Goal: Task Accomplishment & Management: Manage account settings

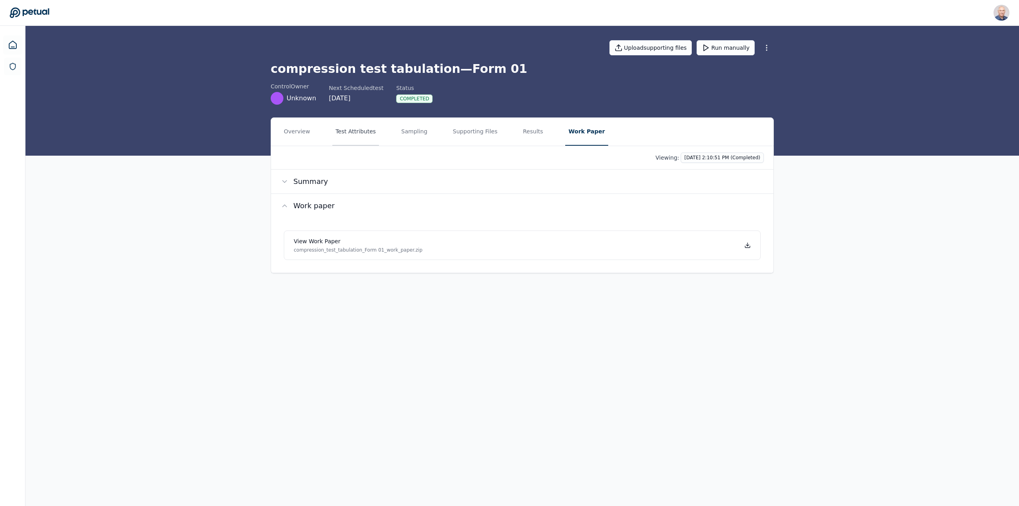
click at [346, 134] on button "Test Attributes" at bounding box center [355, 132] width 47 height 28
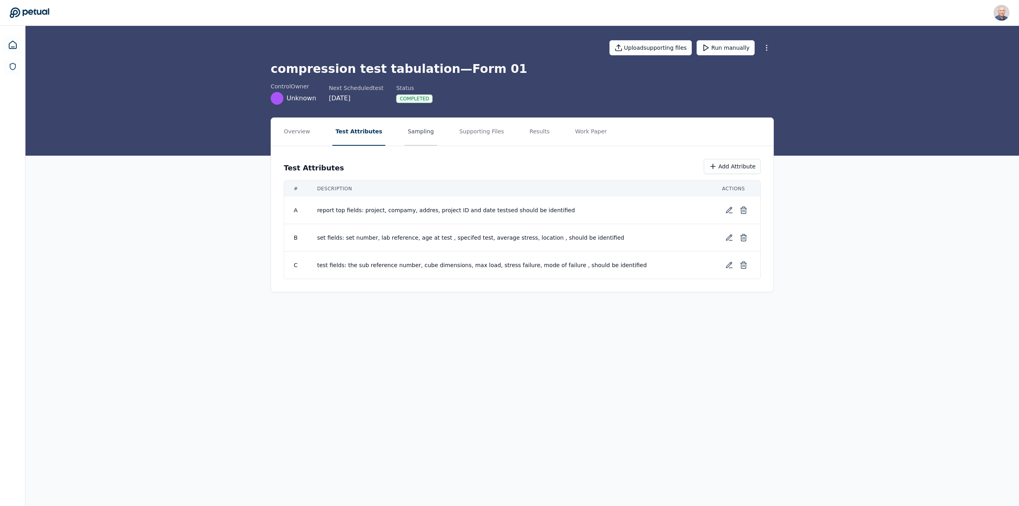
click at [404, 131] on button "Sampling" at bounding box center [420, 132] width 33 height 28
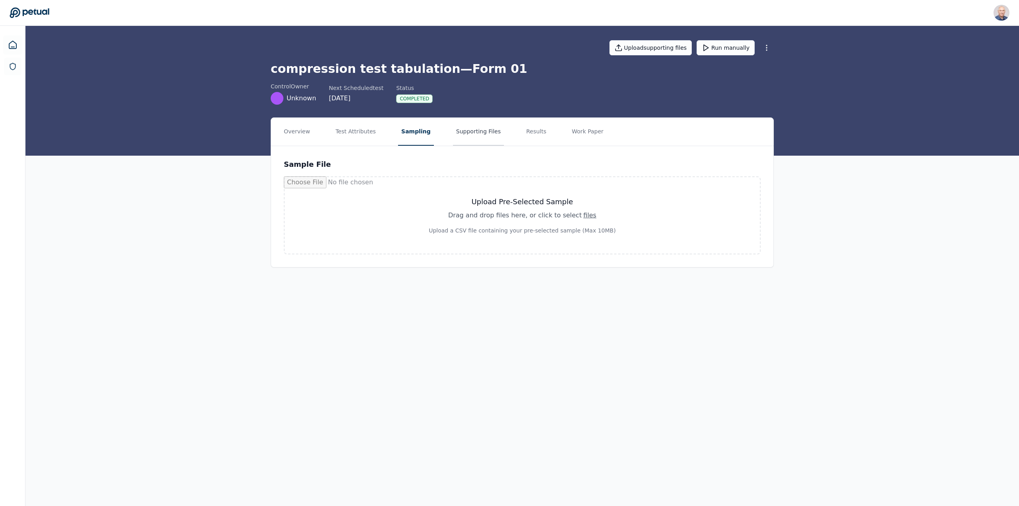
click at [469, 132] on button "Supporting Files" at bounding box center [478, 132] width 51 height 28
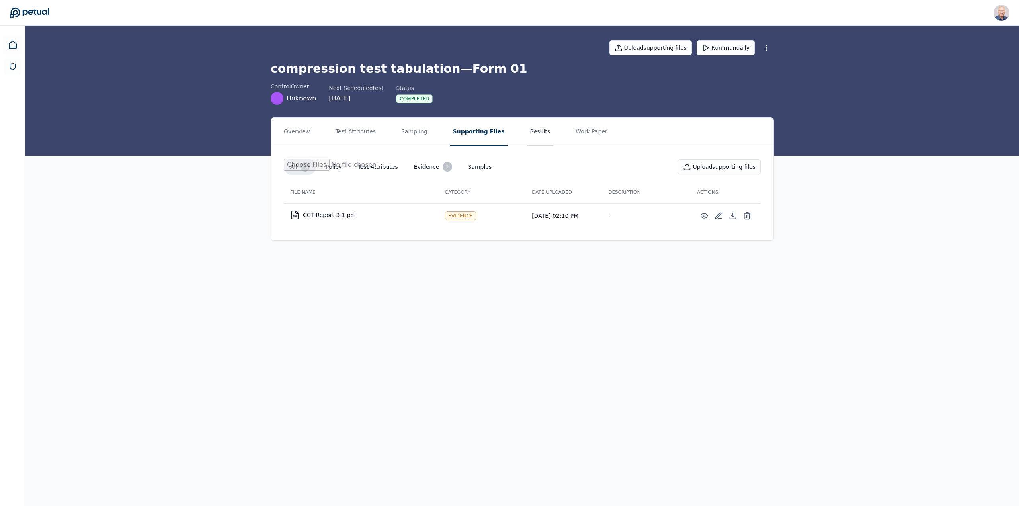
click at [527, 131] on button "Results" at bounding box center [540, 132] width 27 height 28
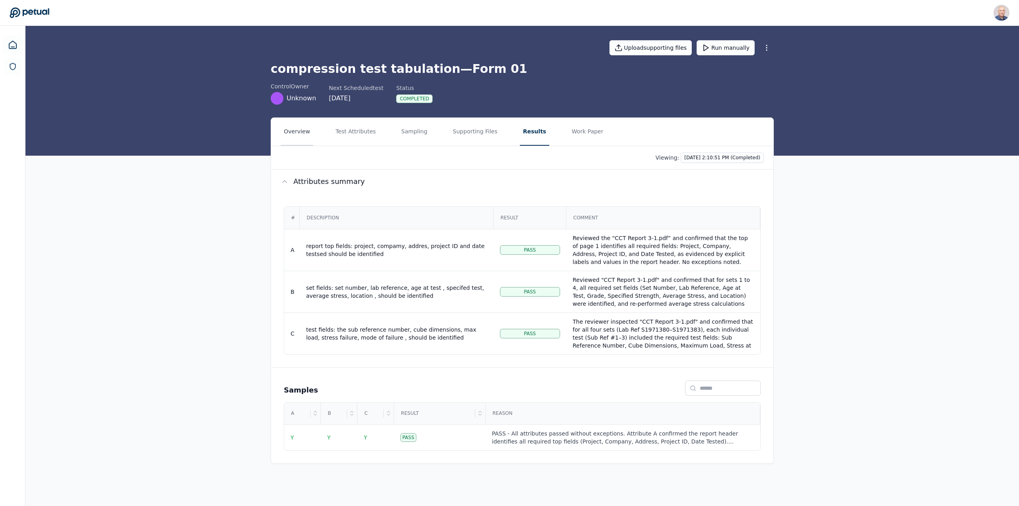
click at [298, 131] on button "Overview" at bounding box center [297, 132] width 33 height 28
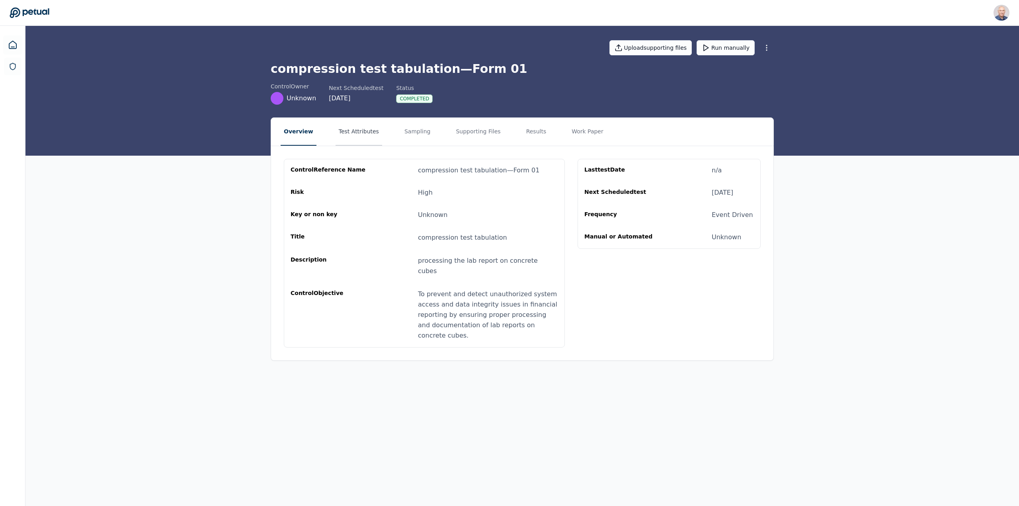
click at [344, 131] on button "Test Attributes" at bounding box center [359, 132] width 47 height 28
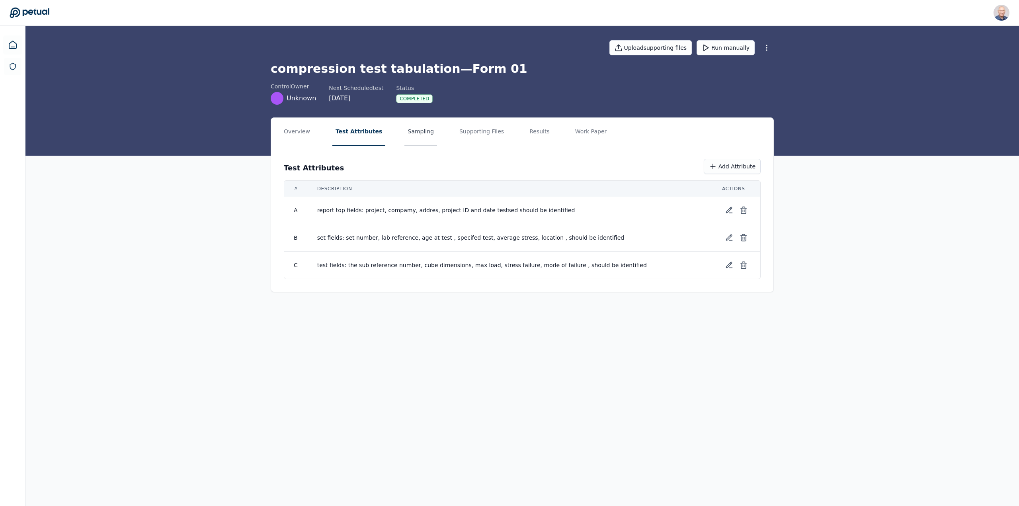
click at [410, 132] on button "Sampling" at bounding box center [420, 132] width 33 height 28
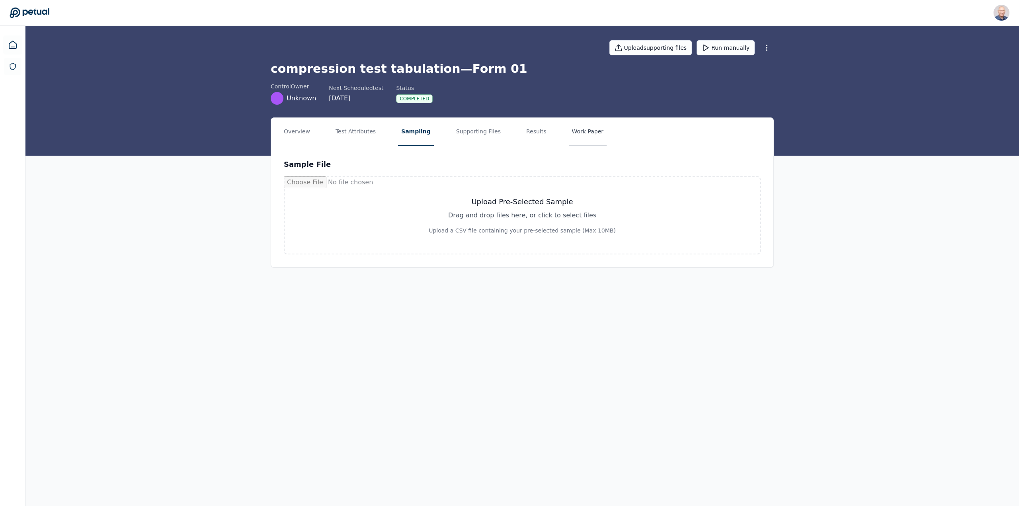
click at [569, 129] on button "Work Paper" at bounding box center [588, 132] width 38 height 28
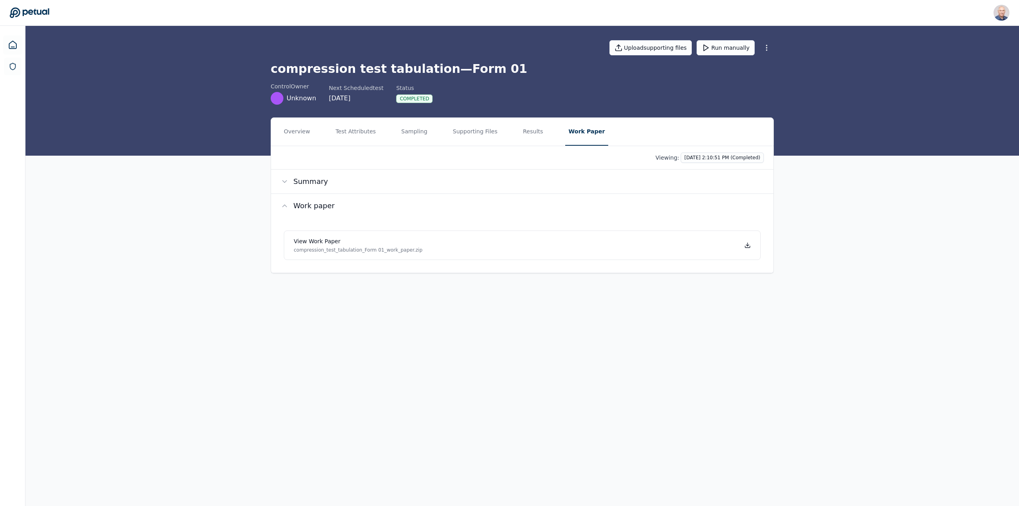
click at [662, 90] on div "control Owner Unknown Next Scheduled test [DATE] Status Completed" at bounding box center [522, 93] width 503 height 22
click at [304, 133] on button "Overview" at bounding box center [297, 132] width 33 height 28
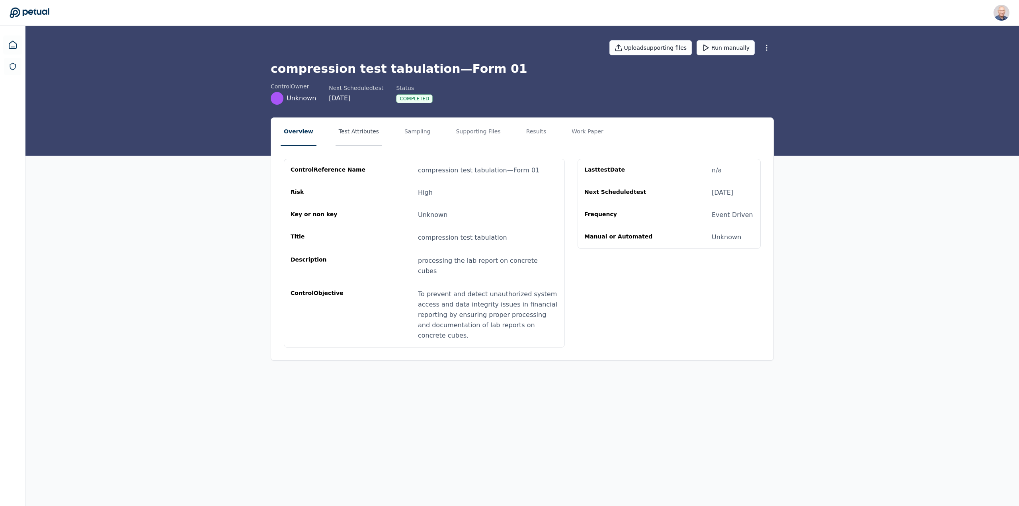
click at [354, 127] on button "Test Attributes" at bounding box center [359, 132] width 47 height 28
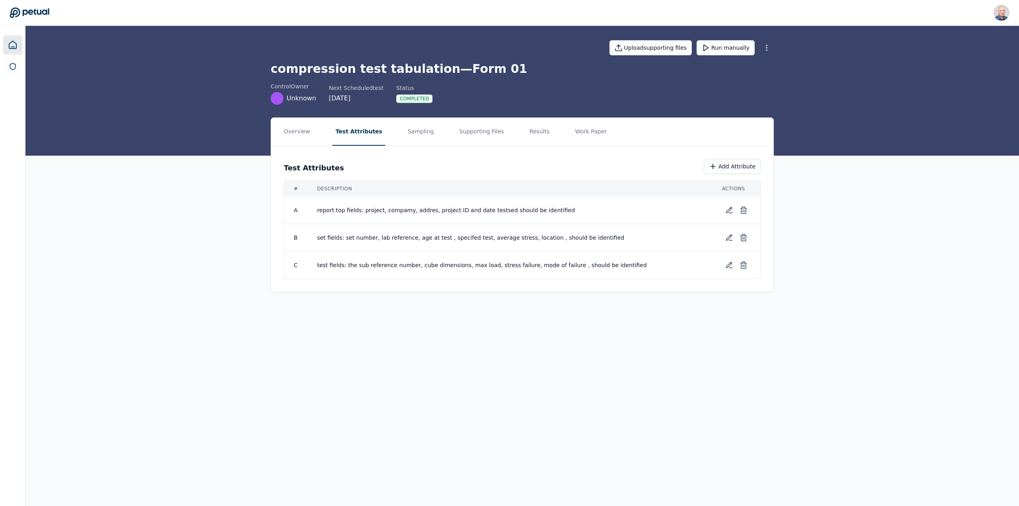
click at [14, 43] on icon at bounding box center [12, 45] width 7 height 8
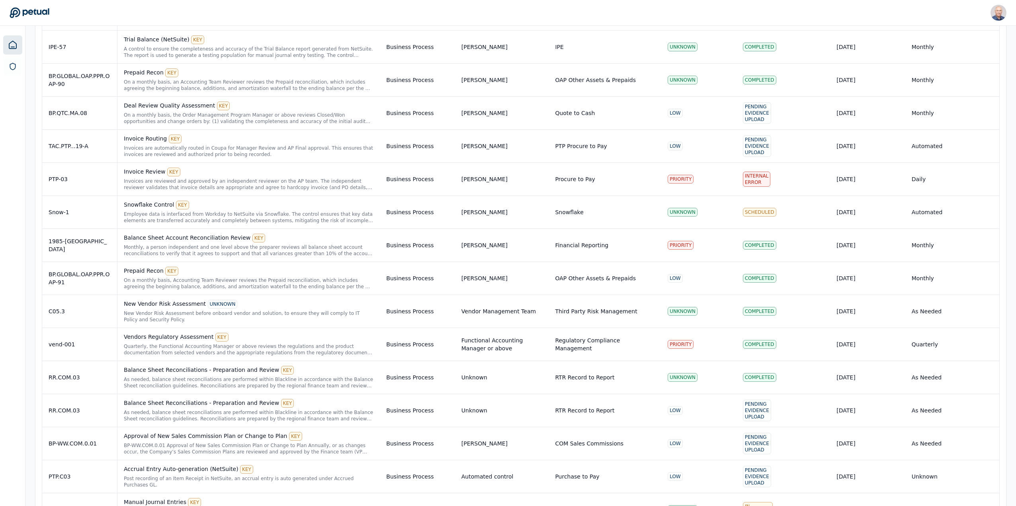
scroll to position [2420, 0]
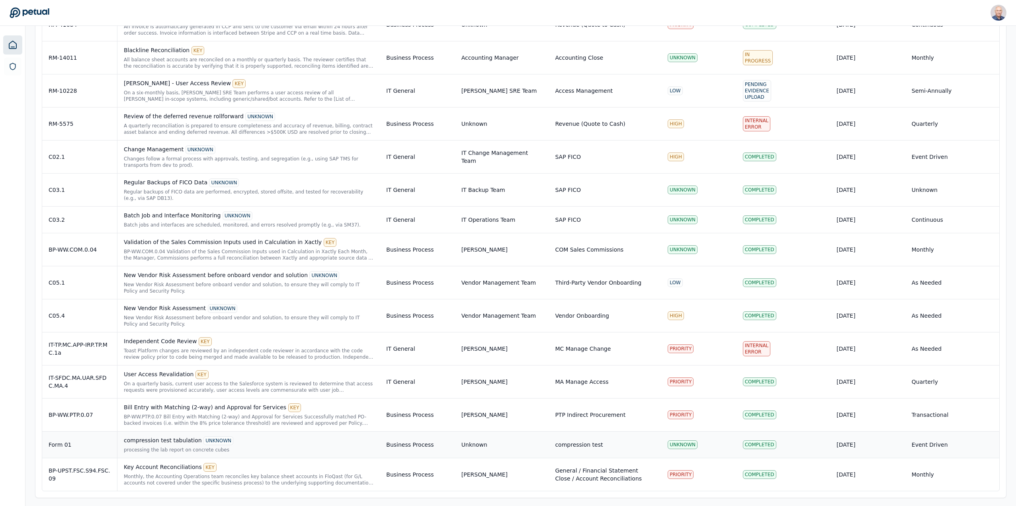
click at [164, 433] on td "compression test tabulation UNKNOWN processing the lab report on concrete cubes" at bounding box center [248, 444] width 263 height 27
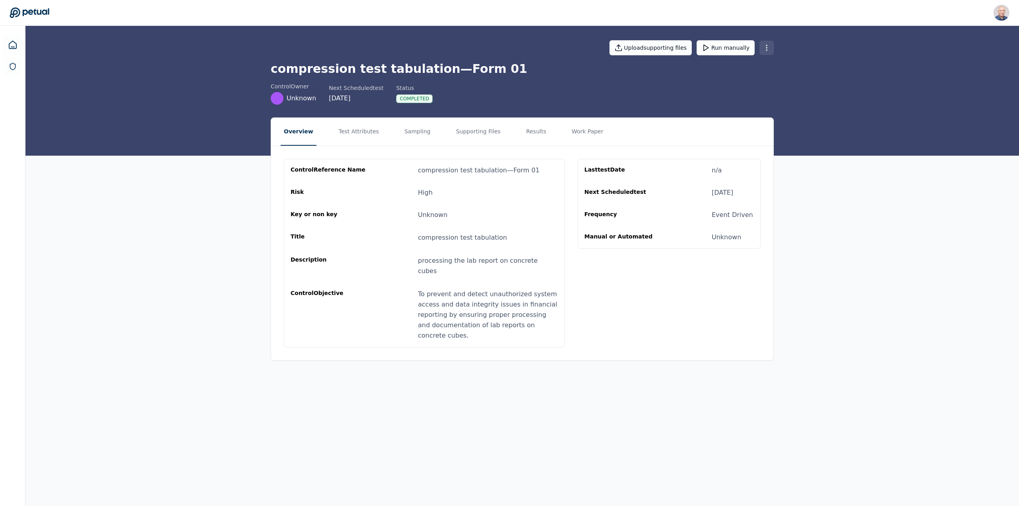
click at [769, 44] on html "Harel K [EMAIL_ADDRESS] Sign out Upload supporting files Run manually compressi…" at bounding box center [509, 253] width 1019 height 506
click at [754, 93] on div "Delete control" at bounding box center [746, 94] width 68 height 14
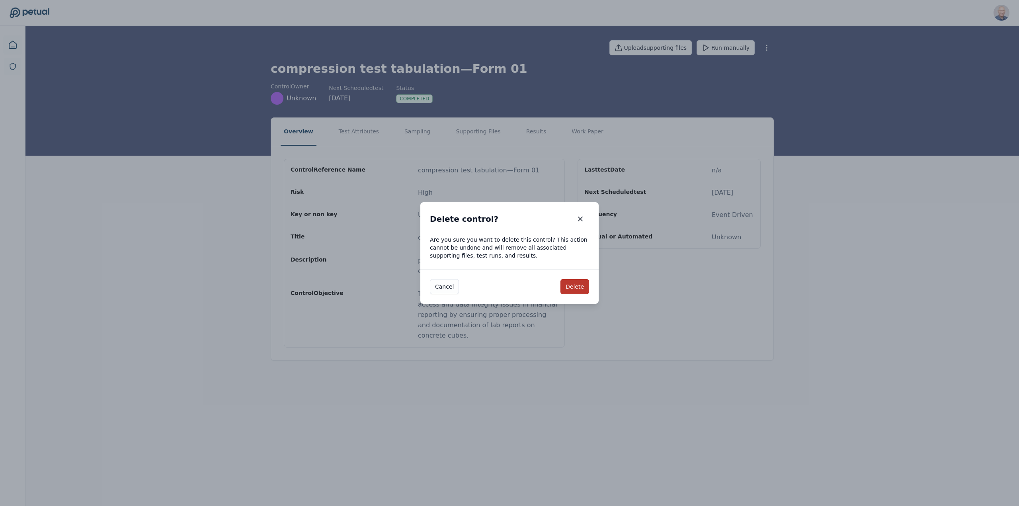
click at [572, 288] on button "Delete" at bounding box center [574, 286] width 29 height 15
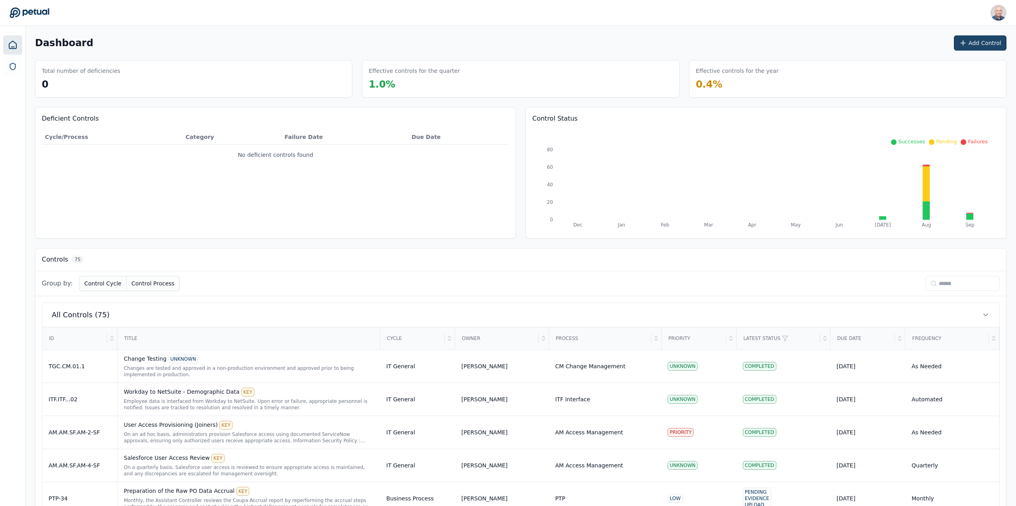
click at [979, 41] on button "Add Control" at bounding box center [980, 42] width 53 height 15
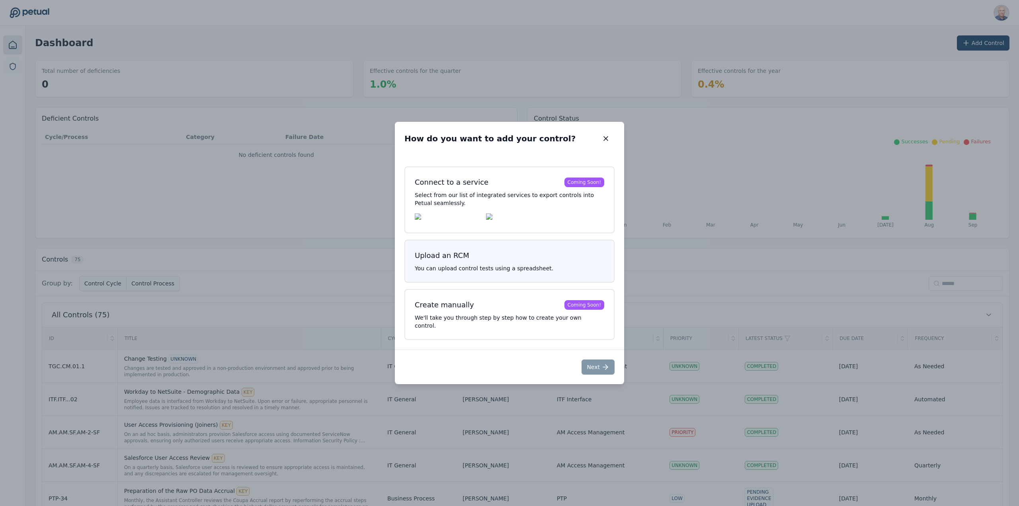
click at [531, 257] on h3 "Upload an RCM" at bounding box center [509, 255] width 189 height 11
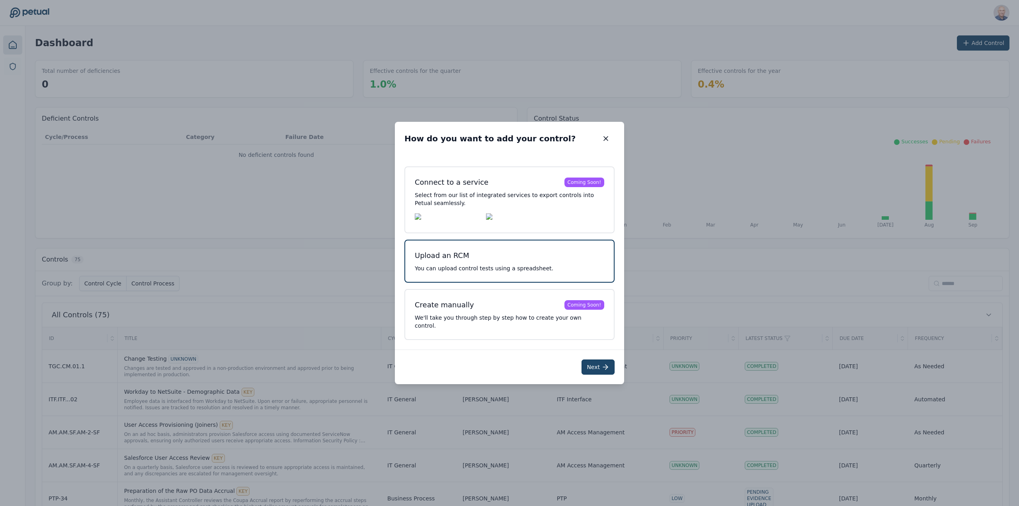
click at [597, 362] on button "Next" at bounding box center [597, 366] width 33 height 15
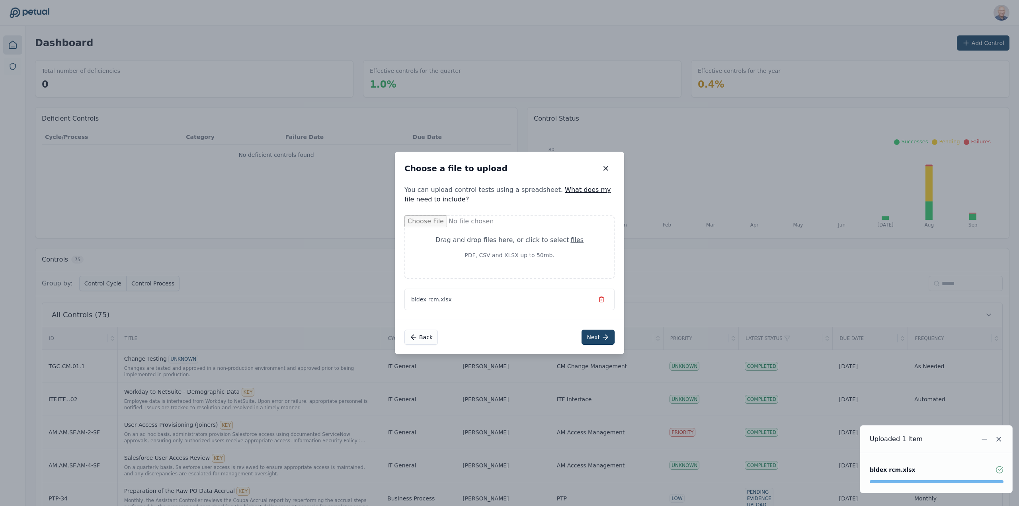
click at [587, 336] on button "Next" at bounding box center [597, 337] width 33 height 15
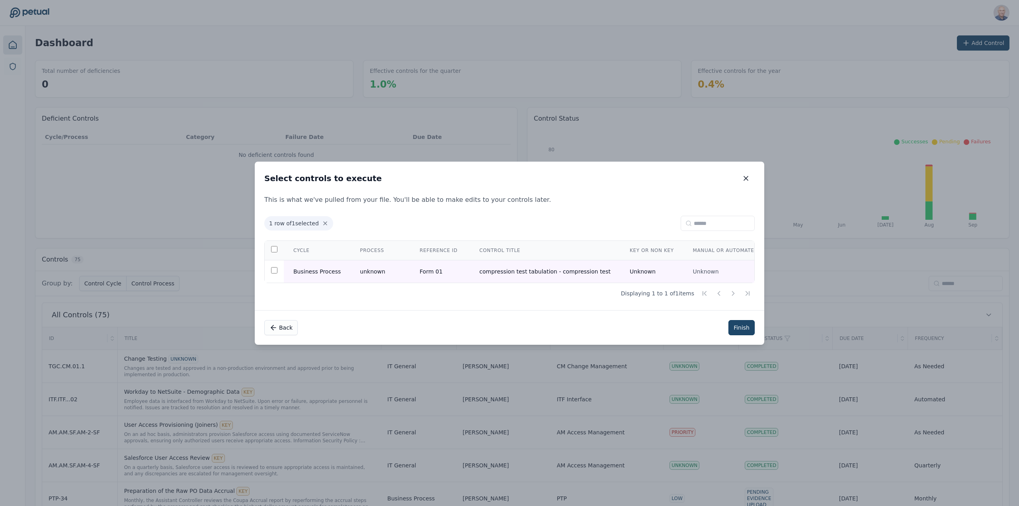
click at [747, 327] on button "Finish" at bounding box center [741, 327] width 26 height 15
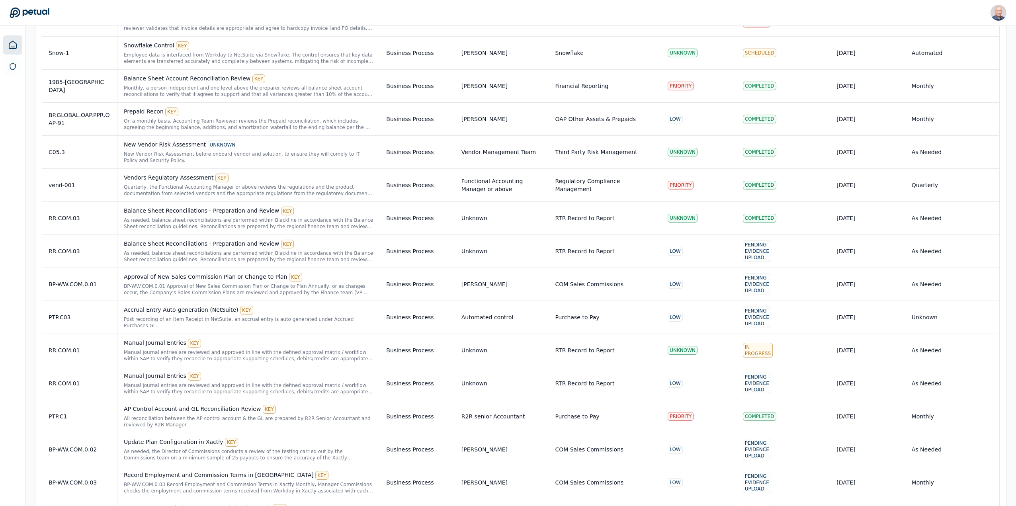
scroll to position [2425, 0]
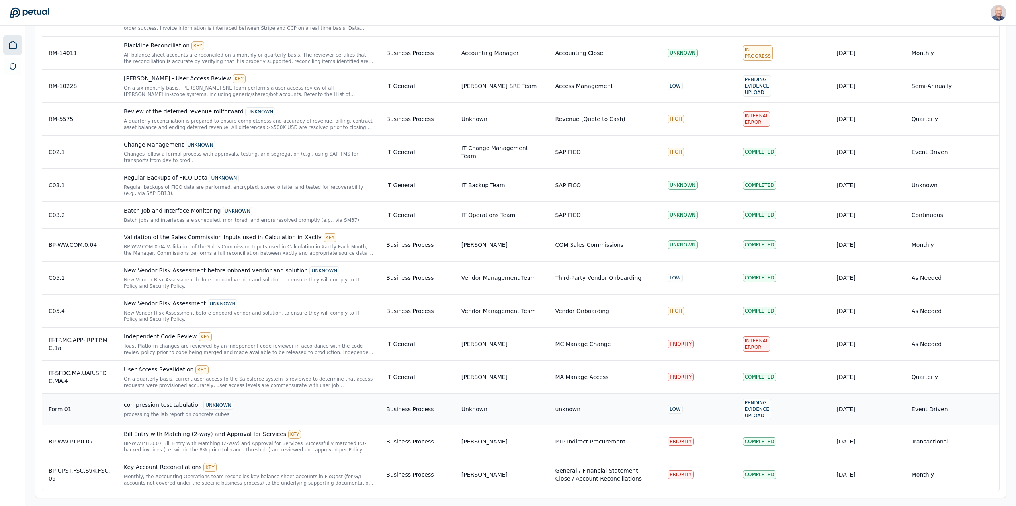
click at [178, 402] on div "compression test tabulation UNKNOWN" at bounding box center [249, 405] width 250 height 9
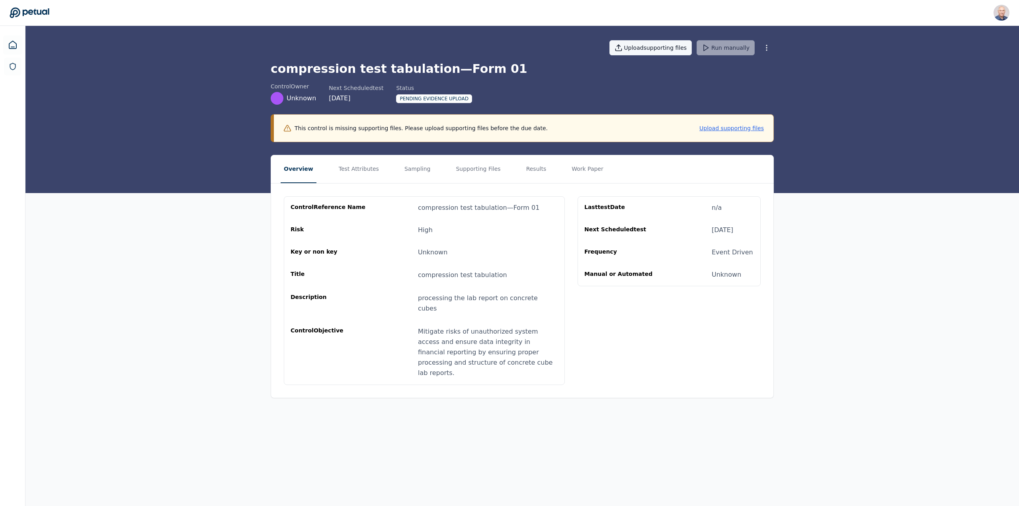
click at [659, 47] on button "Upload supporting files" at bounding box center [650, 47] width 83 height 15
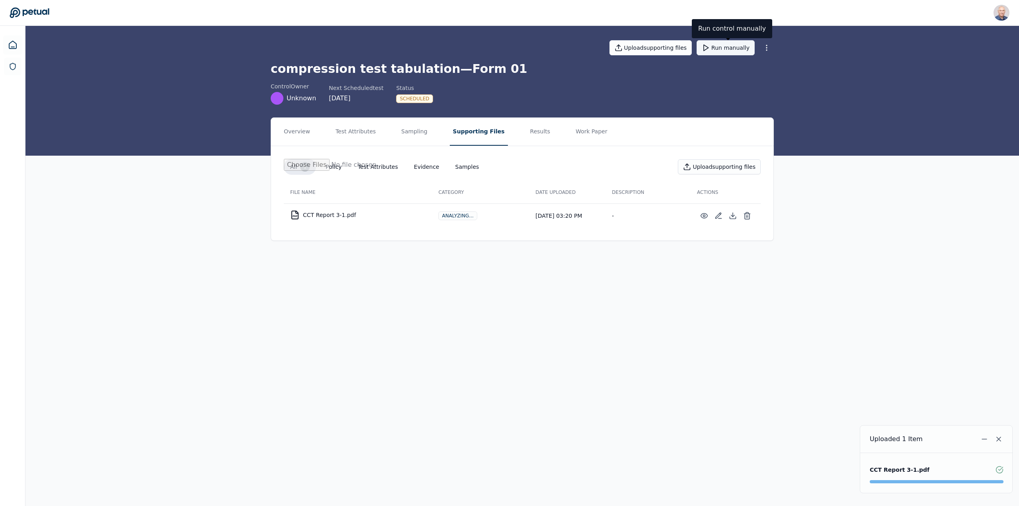
click at [726, 49] on button "Run manually" at bounding box center [726, 47] width 58 height 15
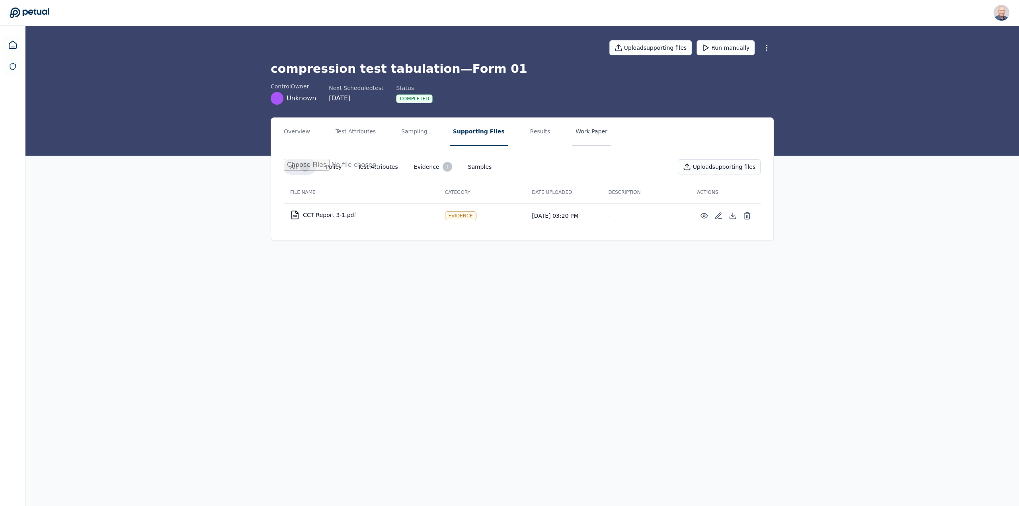
click at [572, 129] on button "Work Paper" at bounding box center [591, 132] width 38 height 28
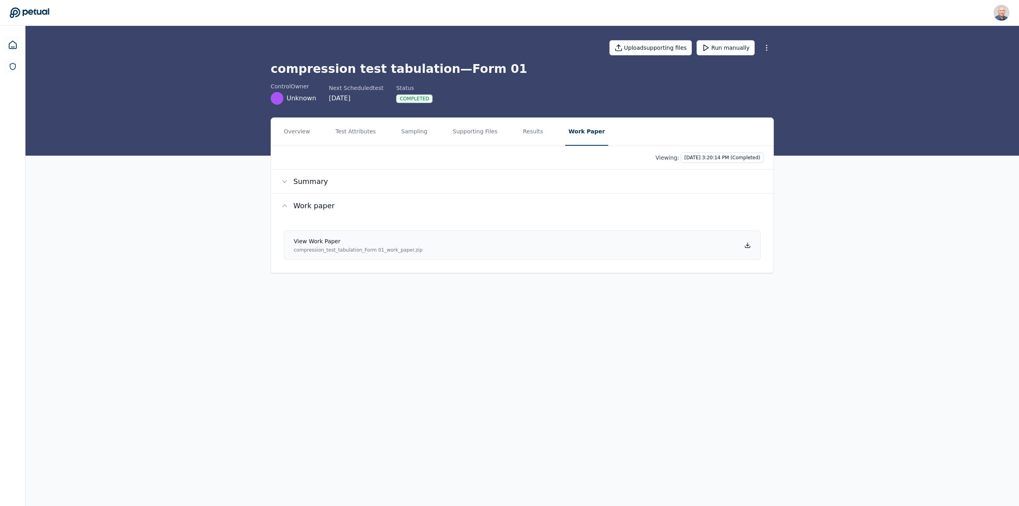
click at [339, 239] on h4 "View work paper" at bounding box center [358, 241] width 129 height 8
click at [398, 130] on button "Sampling" at bounding box center [414, 132] width 33 height 28
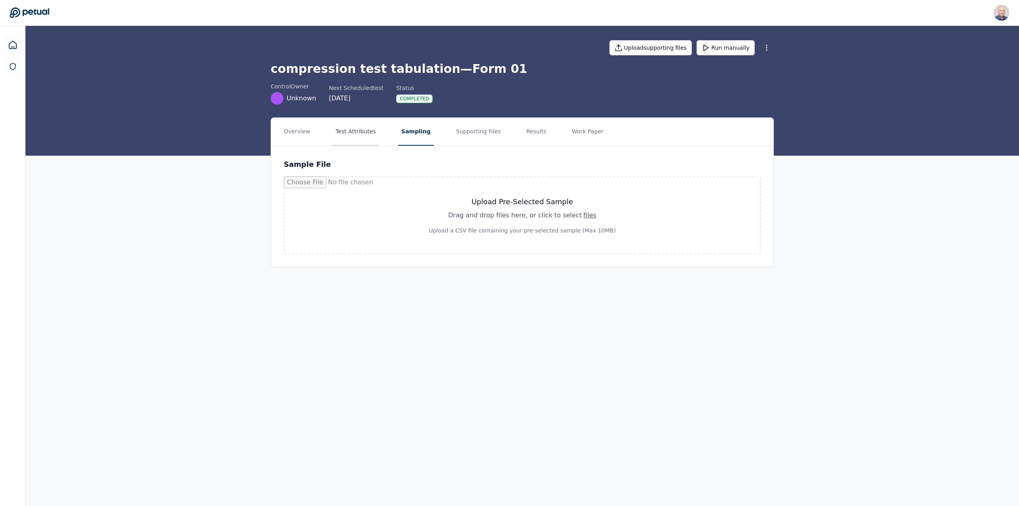
click at [369, 131] on button "Test Attributes" at bounding box center [355, 132] width 47 height 28
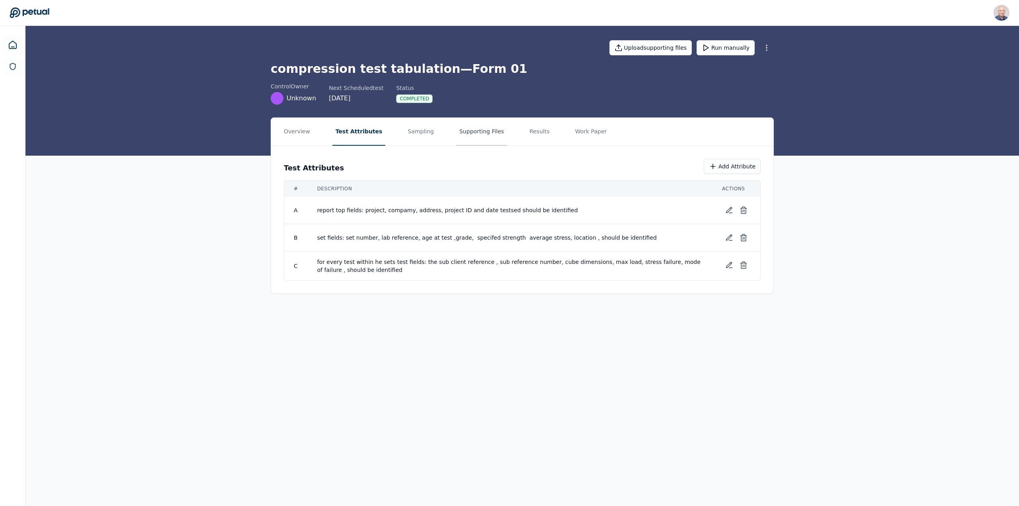
click at [458, 132] on button "Supporting Files" at bounding box center [481, 132] width 51 height 28
